Goal: Task Accomplishment & Management: Manage account settings

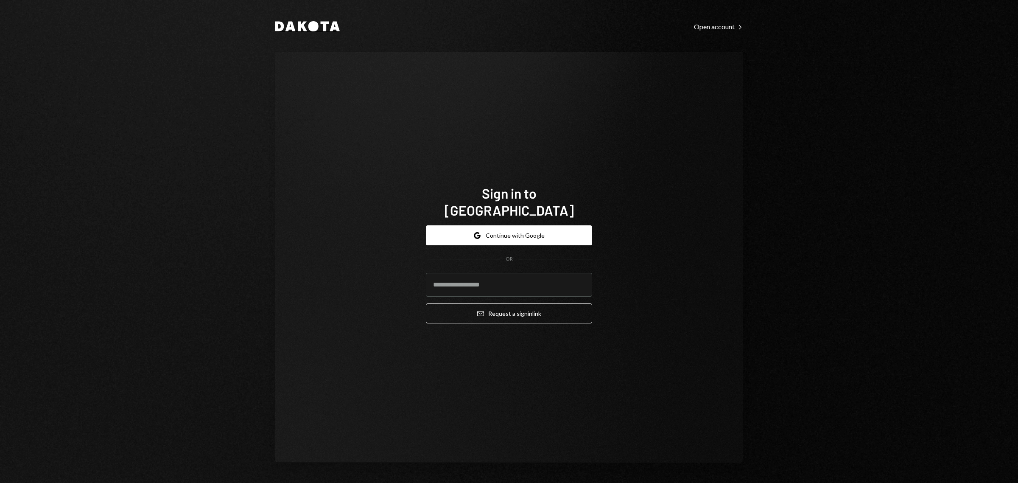
click at [306, 30] on icon at bounding box center [302, 27] width 9 height 10
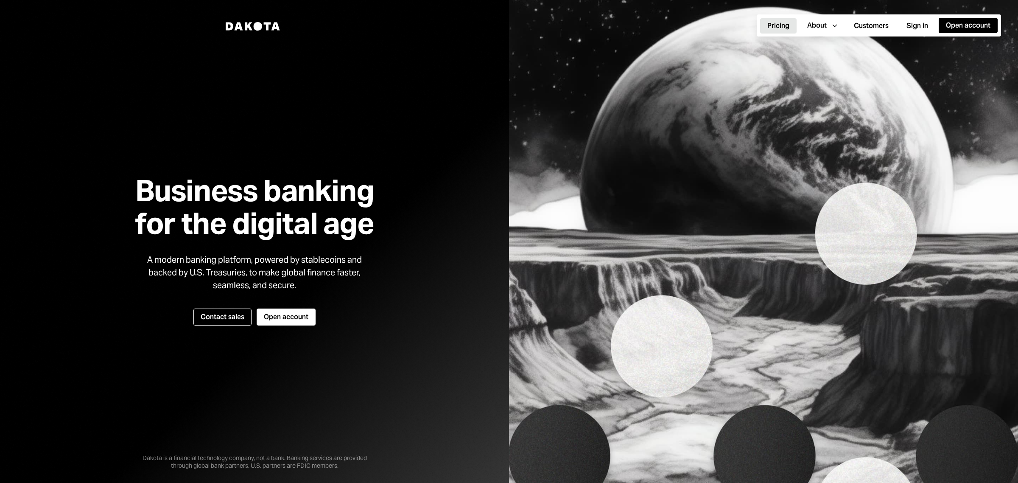
click at [778, 24] on button "Pricing" at bounding box center [778, 25] width 36 height 15
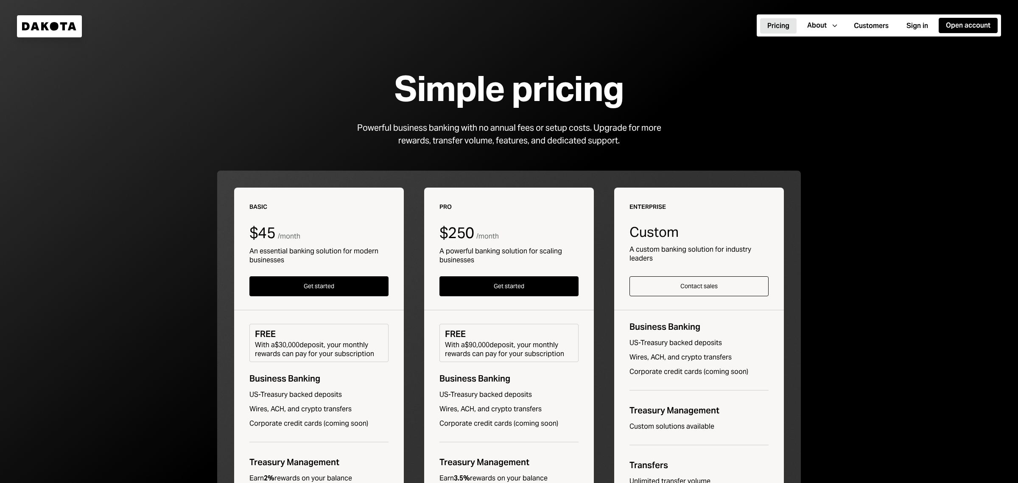
click at [172, 83] on div at bounding box center [509, 400] width 1018 height 801
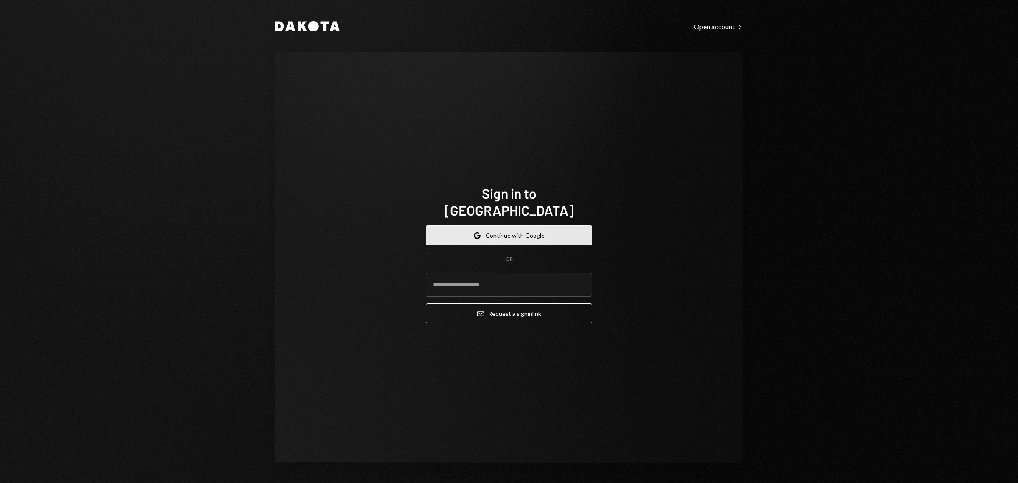
click at [490, 225] on button "Google Continue with Google" at bounding box center [509, 235] width 166 height 20
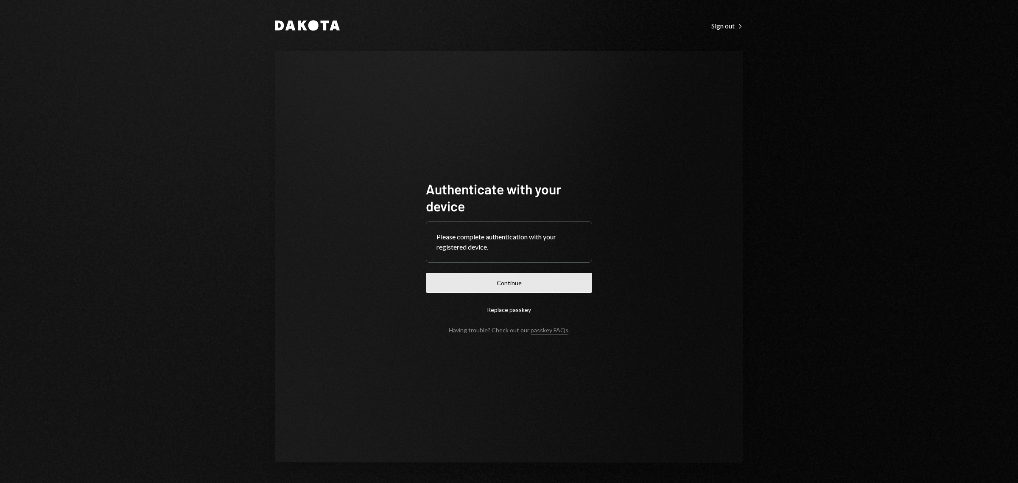
click at [514, 278] on button "Continue" at bounding box center [509, 283] width 166 height 20
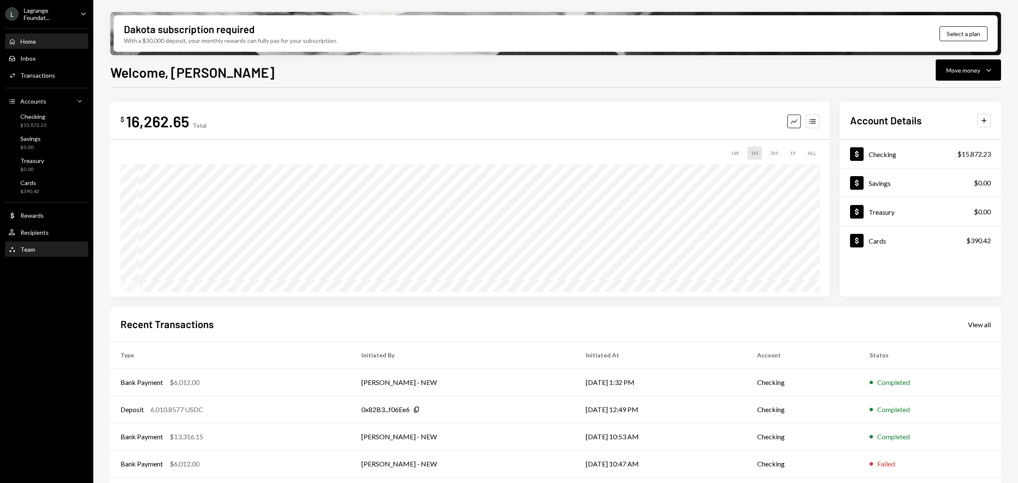
click at [32, 254] on div "Team Team" at bounding box center [46, 249] width 76 height 14
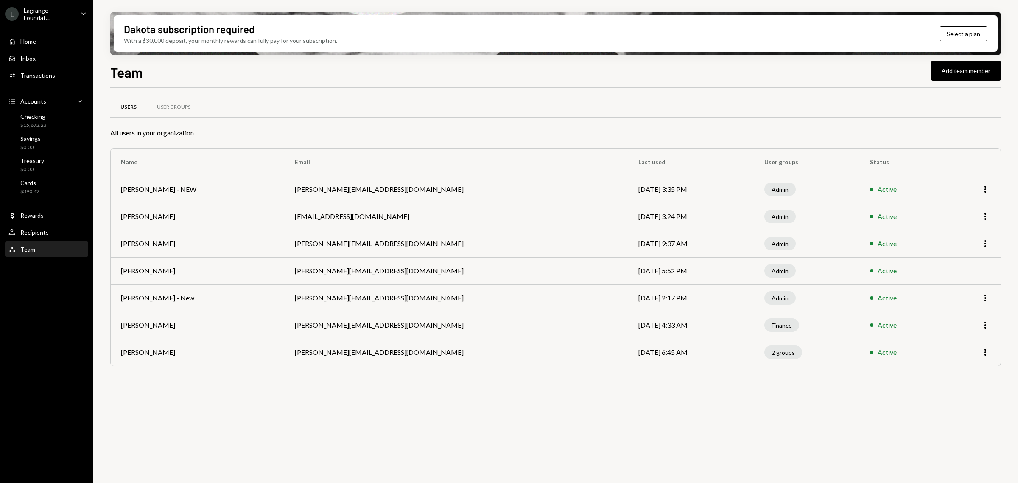
click at [48, 17] on div "Lagrange Foundat..." at bounding box center [49, 14] width 50 height 14
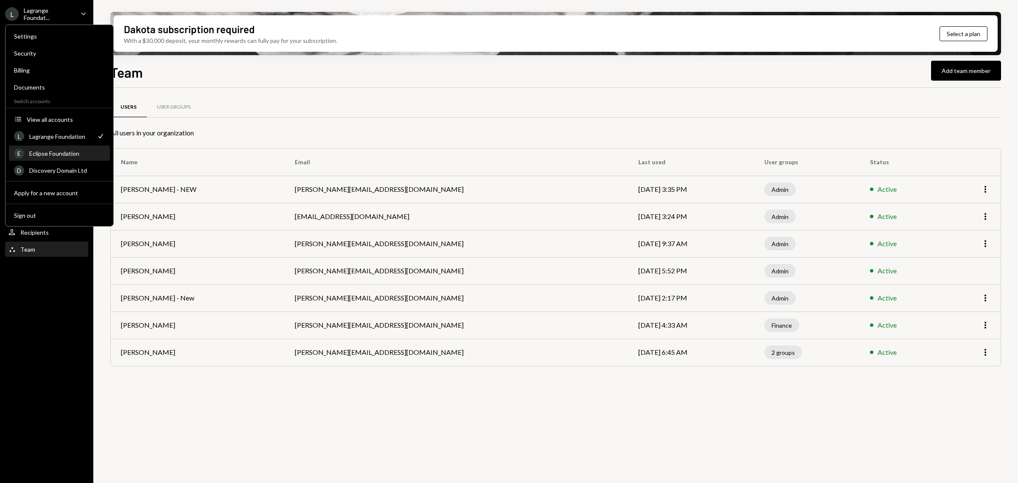
click at [43, 151] on div "Eclipse Foundation" at bounding box center [66, 153] width 75 height 7
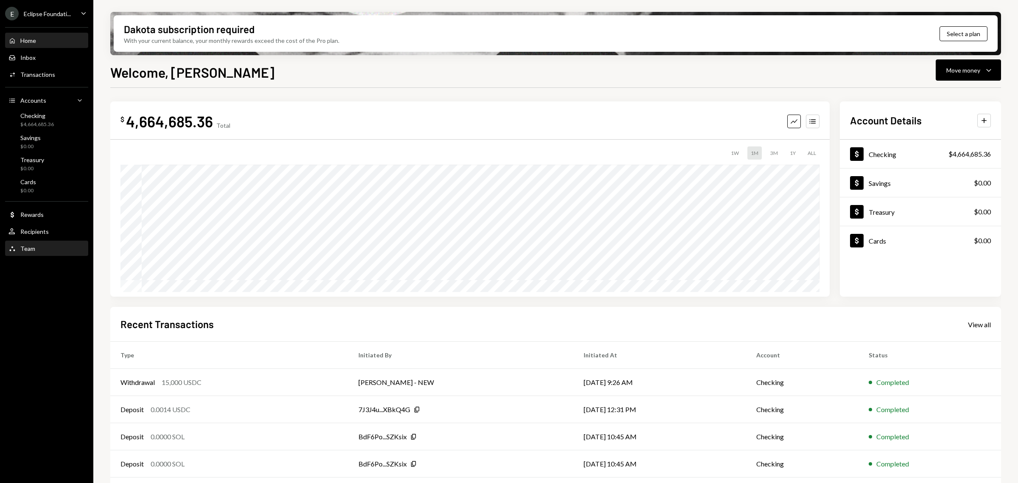
click at [28, 251] on div "Team" at bounding box center [27, 248] width 15 height 7
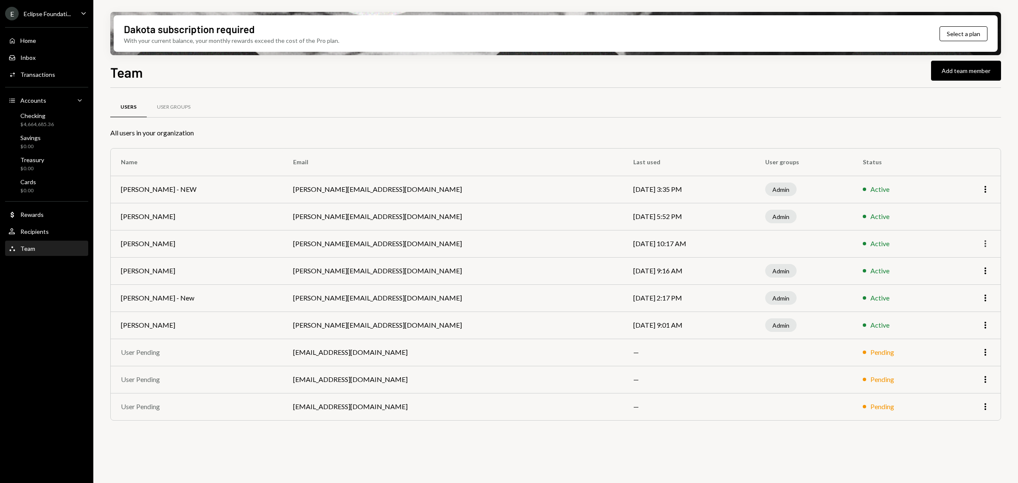
click at [982, 243] on icon "More" at bounding box center [985, 243] width 10 height 10
click at [961, 282] on div "Remove" at bounding box center [966, 276] width 42 height 15
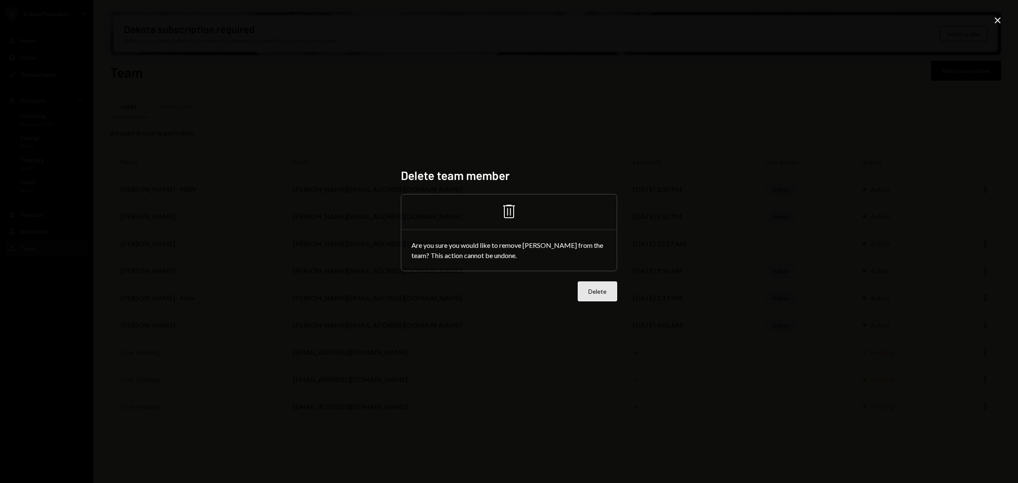
click at [603, 289] on button "Delete" at bounding box center [597, 291] width 39 height 20
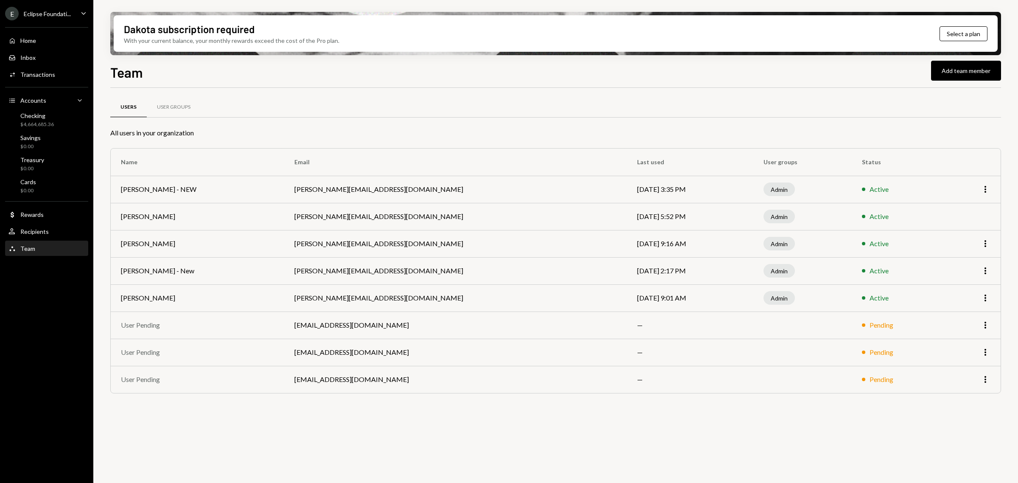
click at [770, 249] on div "Admin" at bounding box center [778, 244] width 31 height 14
click at [988, 242] on icon "More" at bounding box center [985, 243] width 10 height 10
click at [677, 242] on td "[DATE] 9:16 AM" at bounding box center [690, 243] width 126 height 27
click at [56, 13] on div "Eclipse Foundati..." at bounding box center [47, 13] width 47 height 7
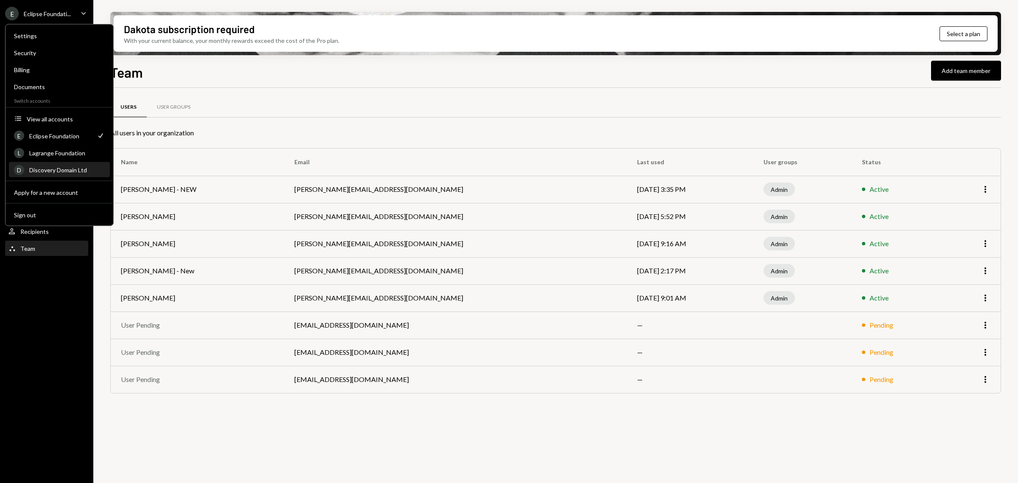
click at [59, 171] on div "Discovery Domain Ltd" at bounding box center [66, 169] width 75 height 7
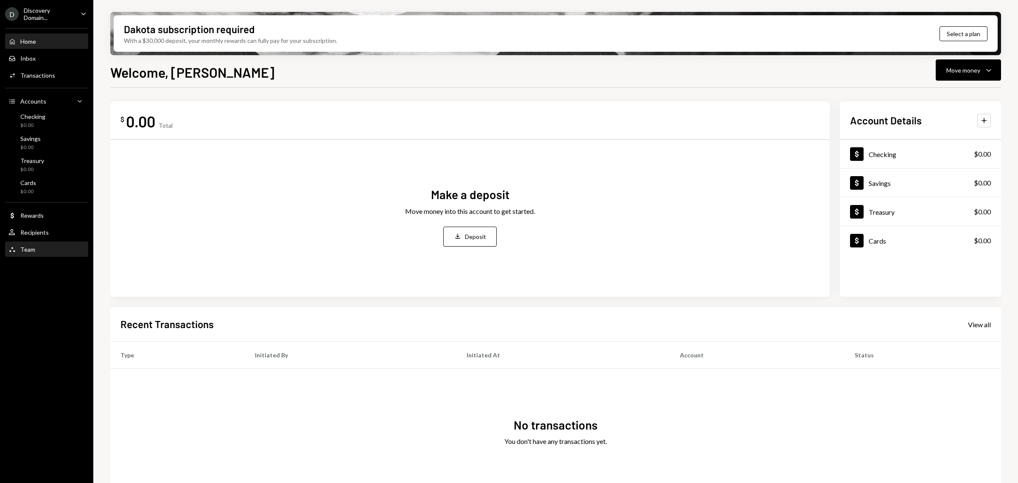
click at [28, 249] on div "Team" at bounding box center [27, 249] width 15 height 7
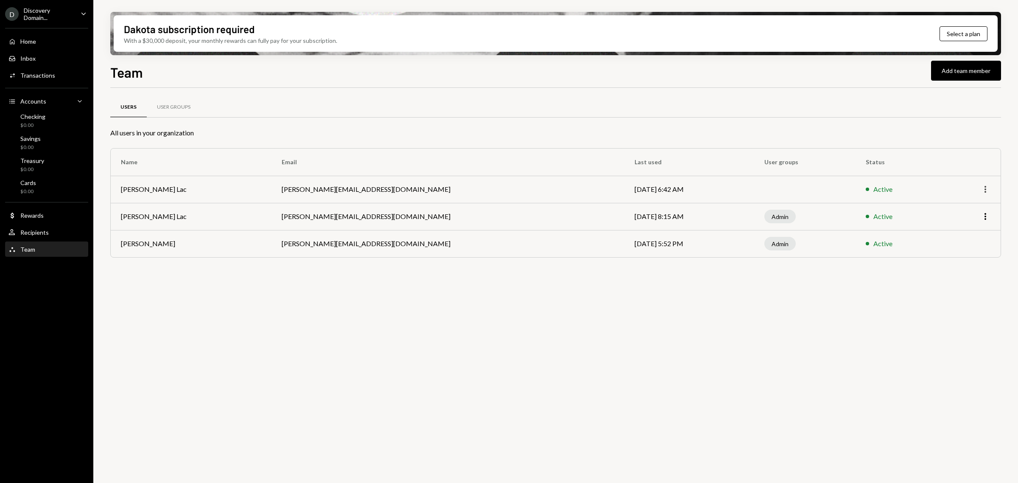
click at [989, 185] on icon "More" at bounding box center [985, 189] width 10 height 10
click at [968, 220] on div "Remove" at bounding box center [966, 222] width 42 height 15
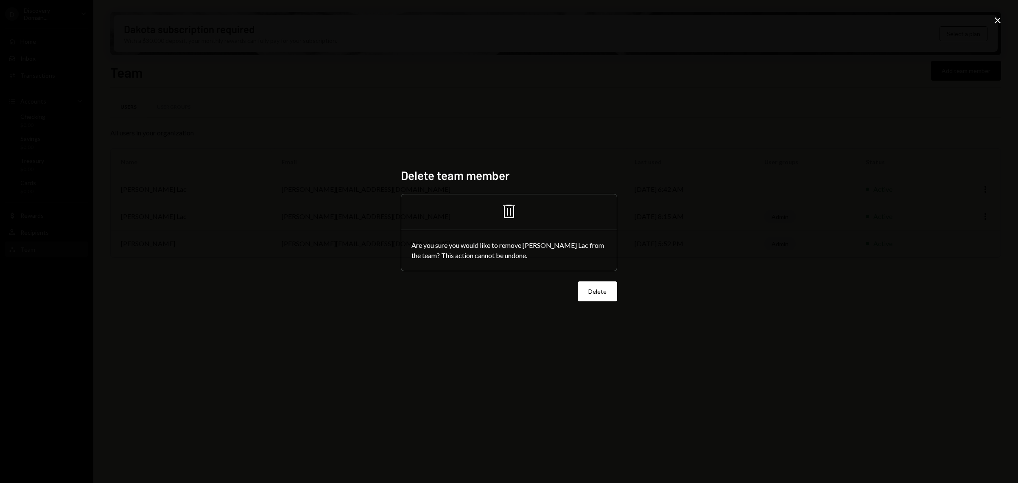
click at [572, 291] on div "Delete" at bounding box center [509, 291] width 216 height 20
click at [618, 291] on div "Delete team member Trash Are you sure you would like to remove [PERSON_NAME] La…" at bounding box center [509, 241] width 237 height 167
click at [608, 296] on button "Delete" at bounding box center [597, 291] width 39 height 20
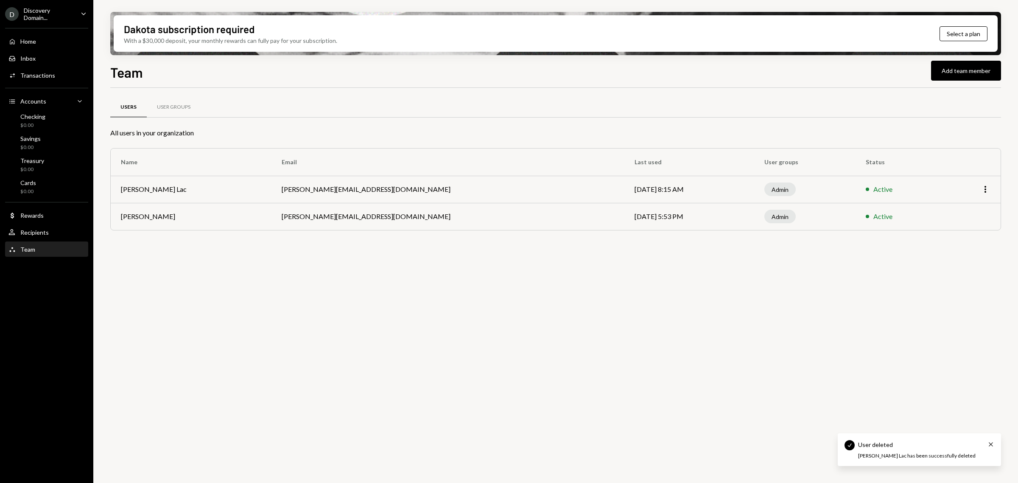
click at [46, 23] on div "Home Home Inbox Inbox Activities Transactions Accounts Accounts Caret Down Chec…" at bounding box center [46, 140] width 93 height 235
click at [46, 20] on div "Discovery Domain..." at bounding box center [49, 14] width 50 height 14
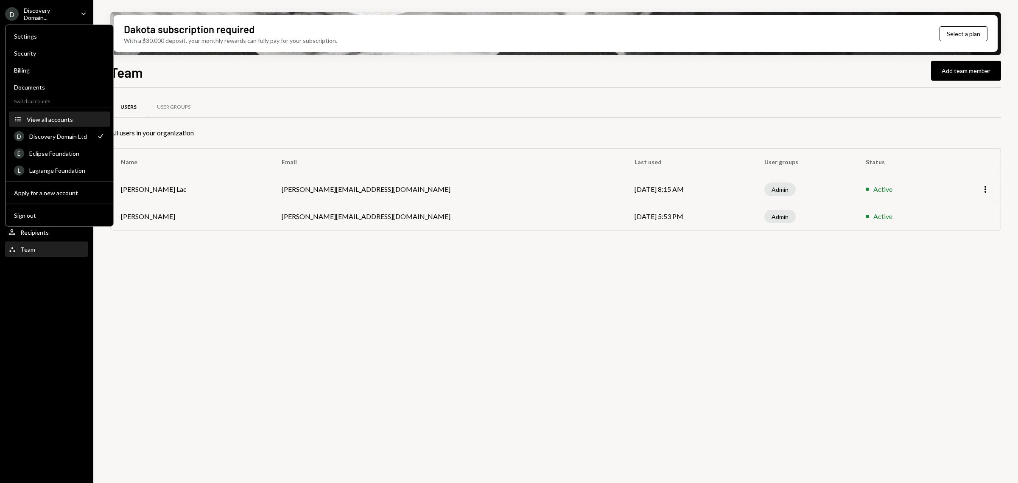
click at [49, 117] on div "View all accounts" at bounding box center [66, 118] width 78 height 7
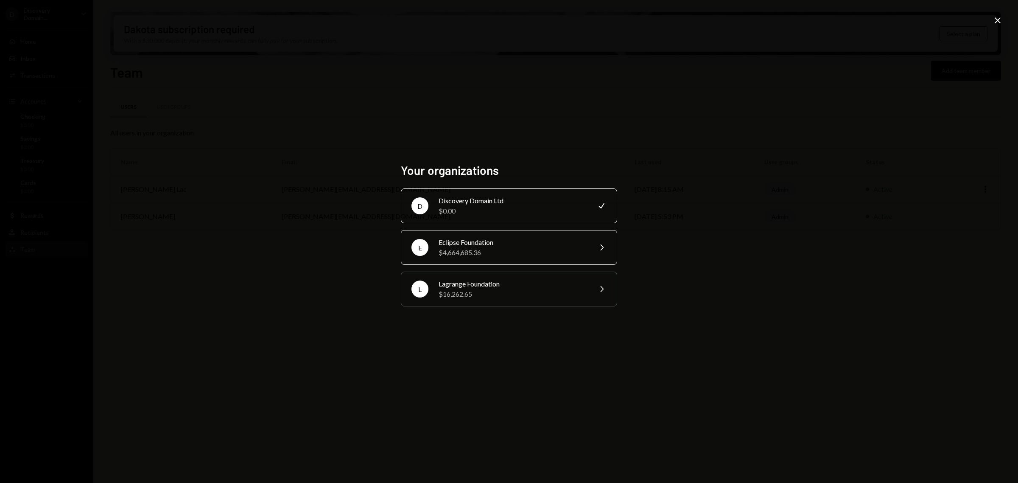
click at [495, 245] on div "Eclipse Foundation" at bounding box center [513, 242] width 148 height 10
